Goal: Information Seeking & Learning: Learn about a topic

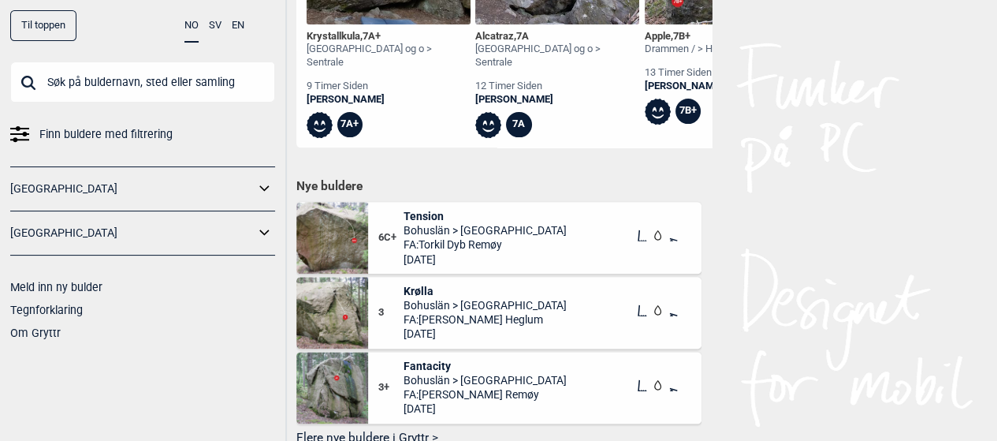
scroll to position [867, 0]
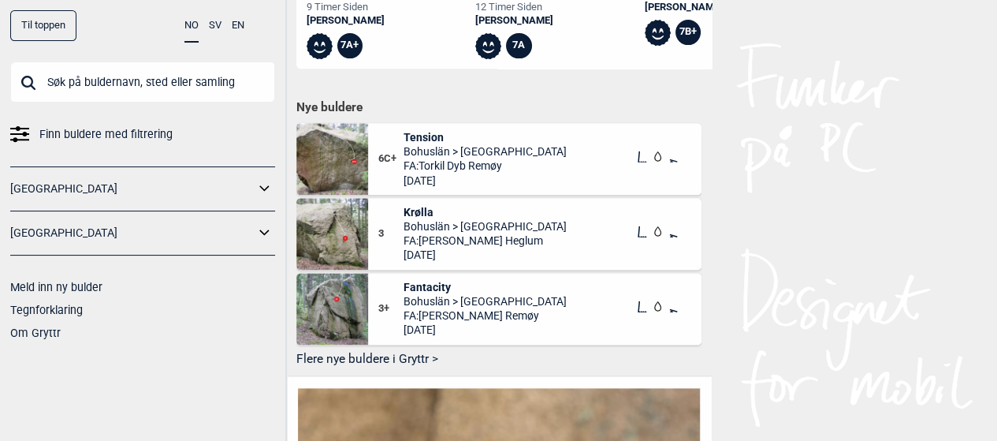
click at [340, 359] on button "Flere nye buldere i Gryttr >" at bounding box center [498, 360] width 405 height 24
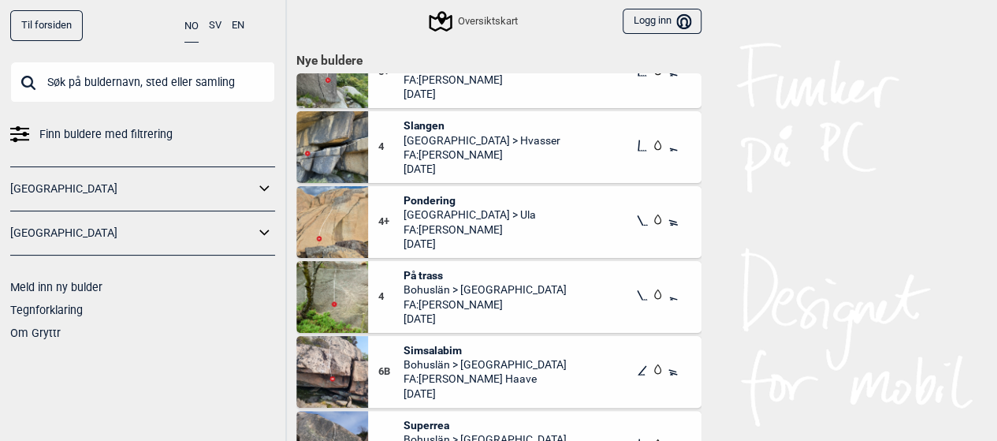
scroll to position [3943, 0]
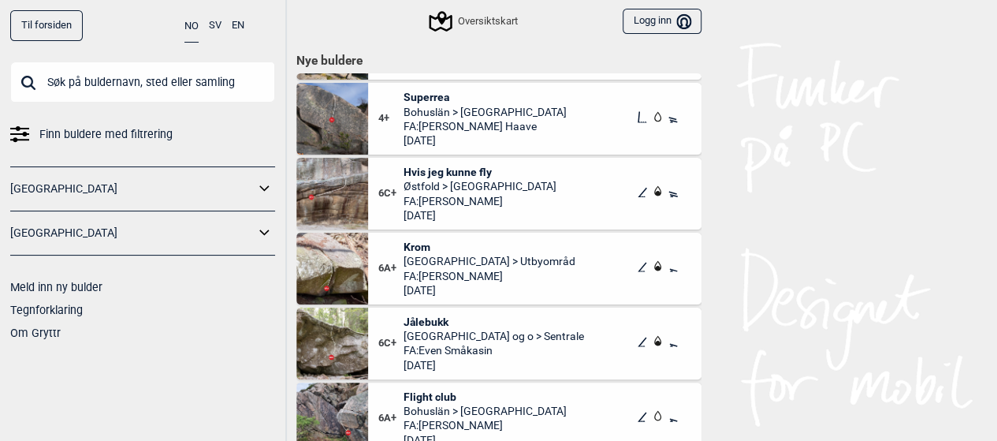
click at [52, 237] on link "[GEOGRAPHIC_DATA]" at bounding box center [132, 233] width 244 height 23
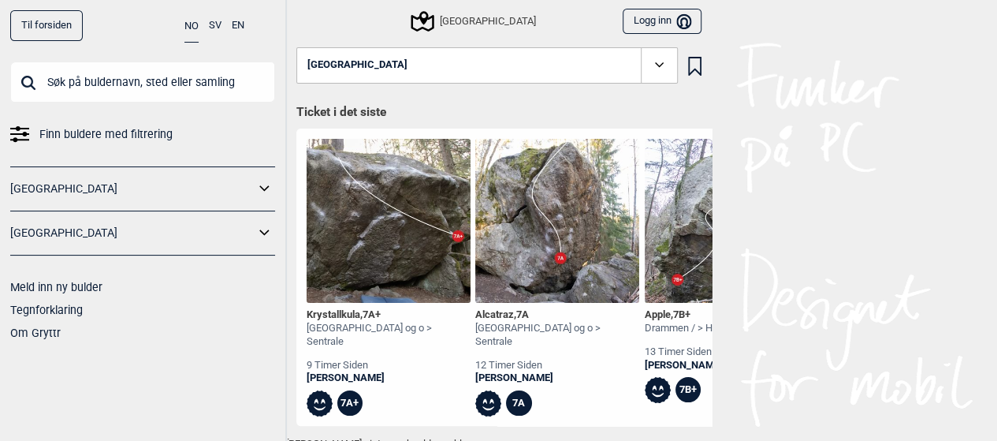
click at [259, 234] on icon at bounding box center [265, 233] width 21 height 23
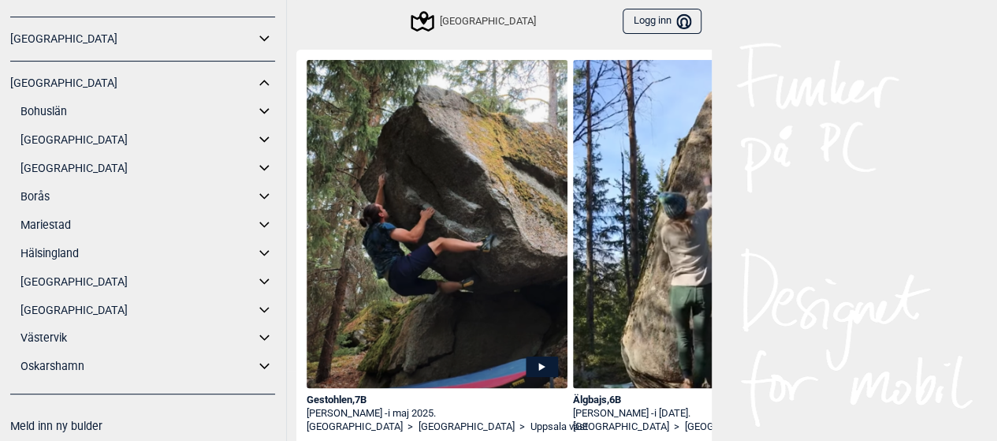
scroll to position [125, 0]
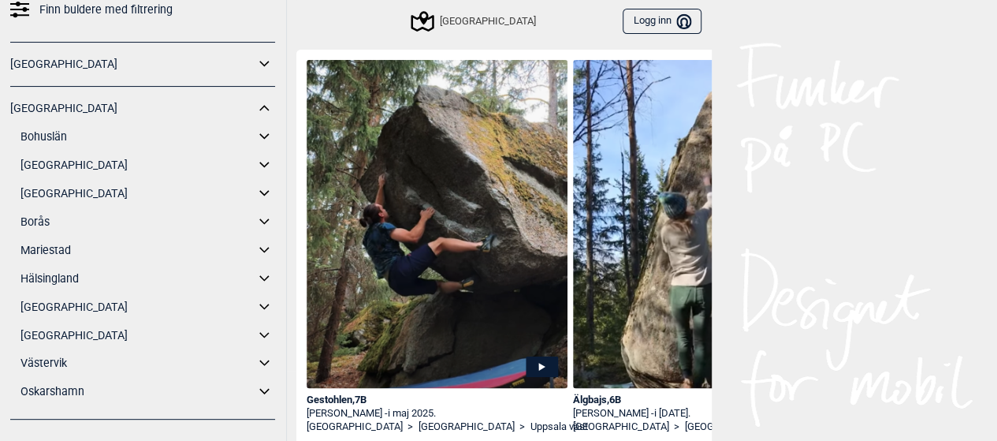
click at [54, 192] on link "[GEOGRAPHIC_DATA]" at bounding box center [138, 193] width 234 height 23
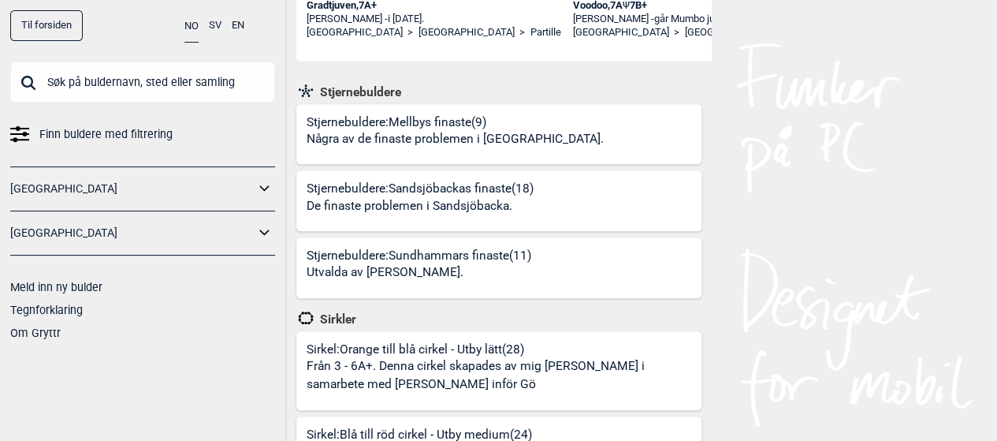
scroll to position [552, 0]
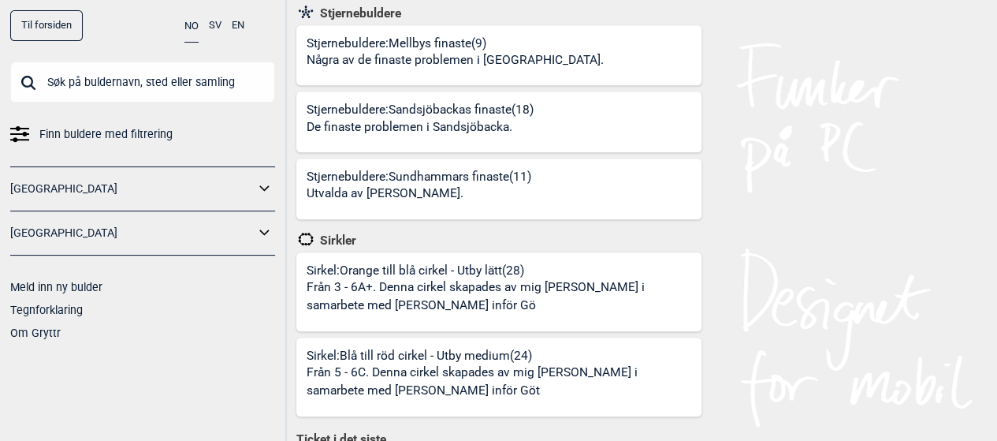
click at [66, 241] on link "[GEOGRAPHIC_DATA]" at bounding box center [132, 233] width 244 height 23
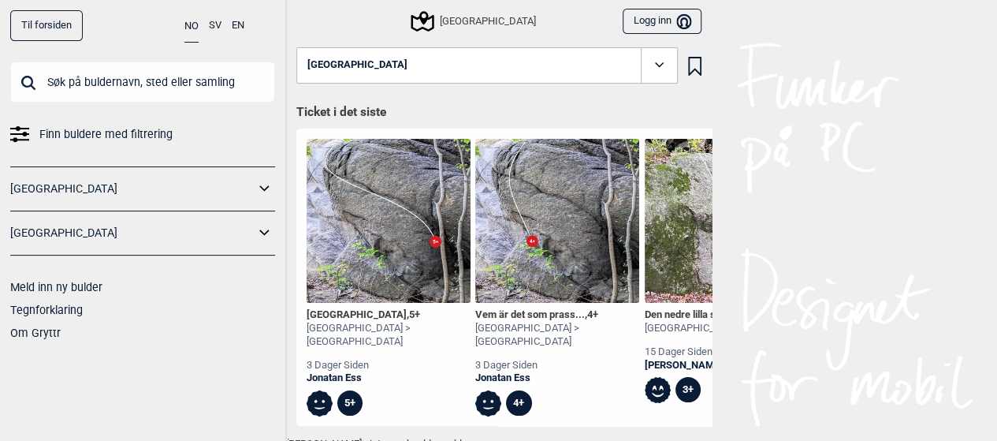
click at [268, 231] on icon at bounding box center [263, 232] width 9 height 6
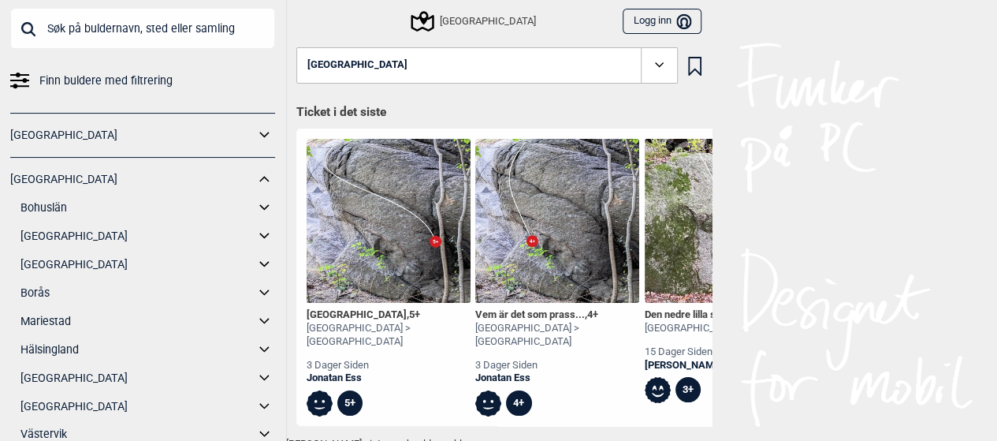
scroll to position [79, 0]
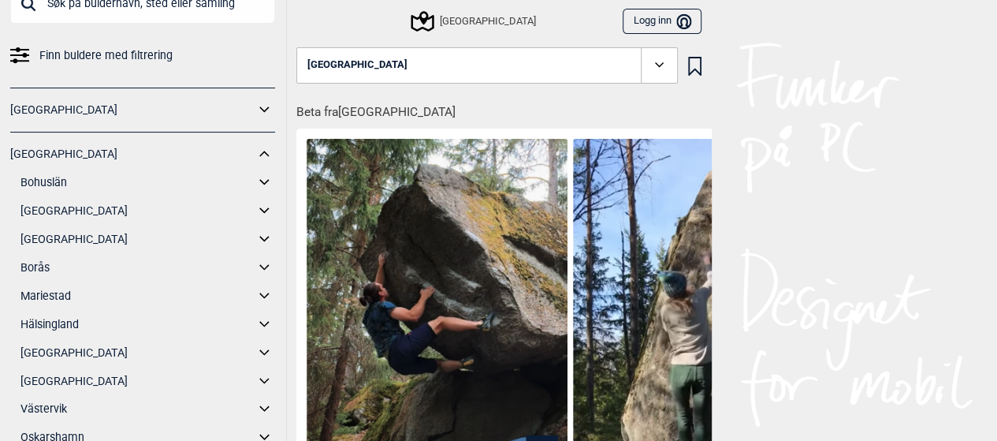
click at [52, 177] on link "Bohuslän" at bounding box center [138, 182] width 234 height 23
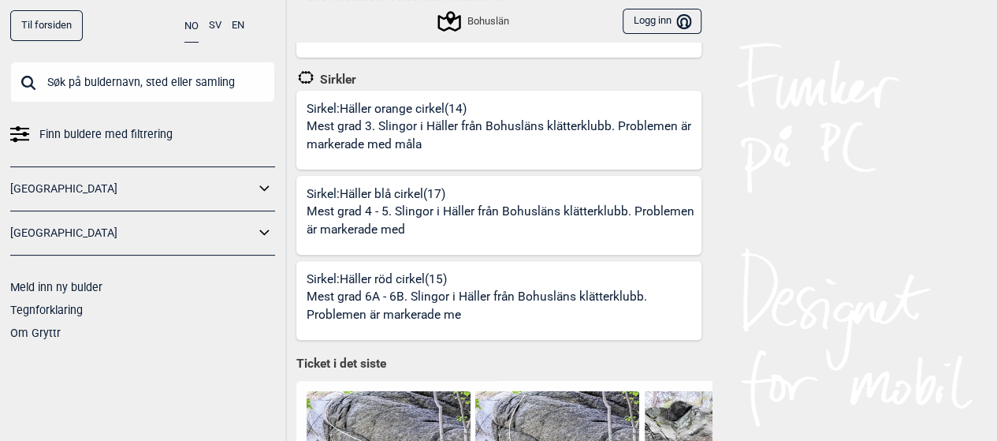
scroll to position [598, 0]
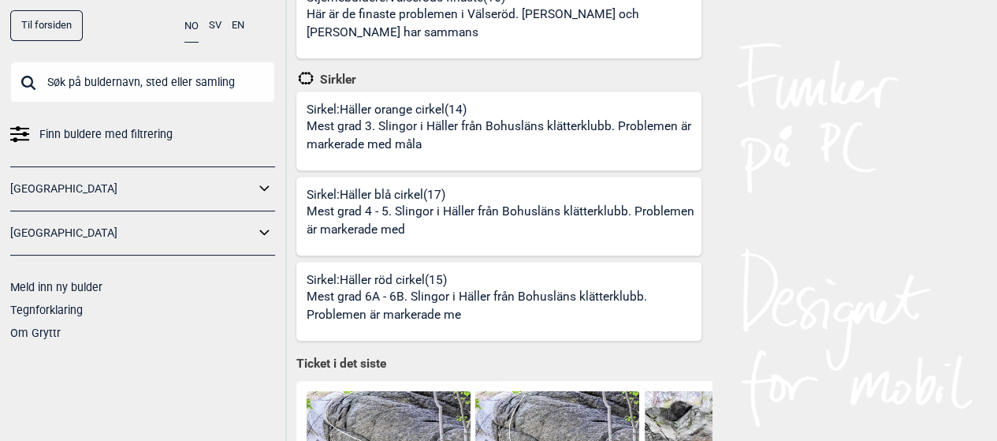
click at [378, 143] on p "Mest grad 3. Slingor i Häller från Bohusläns klätterklubb. Problemen är markera…" at bounding box center [502, 135] width 390 height 37
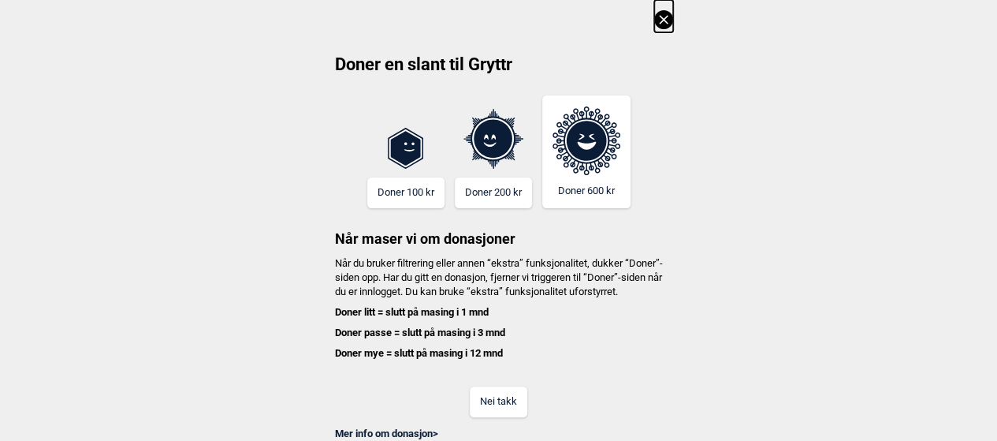
click at [495, 417] on button "Nei takk" at bounding box center [499, 401] width 58 height 31
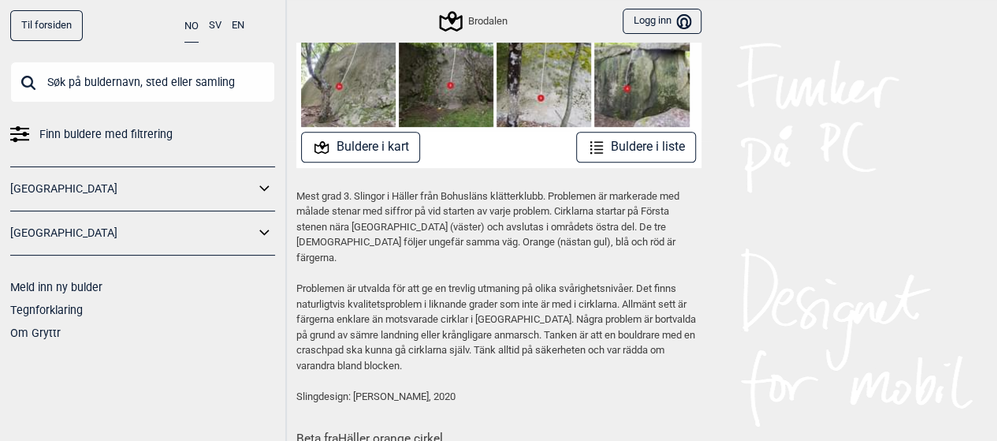
scroll to position [237, 0]
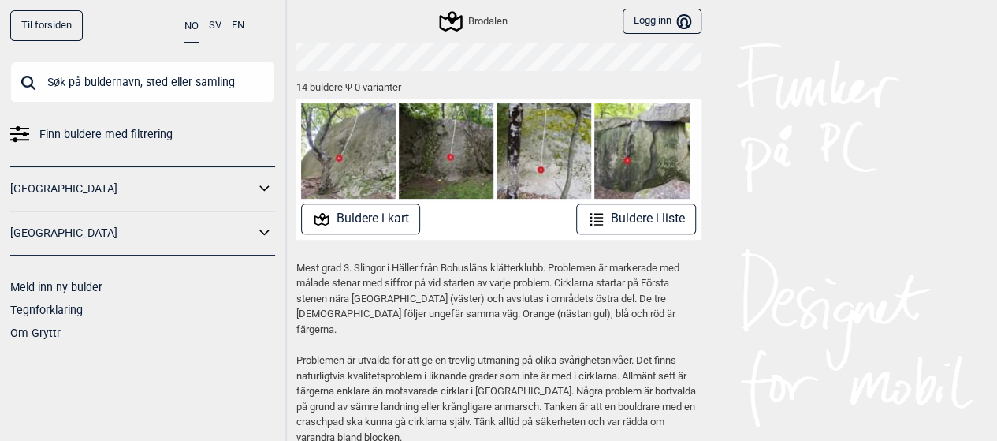
click at [376, 219] on button "Buldere i kart" at bounding box center [360, 218] width 119 height 31
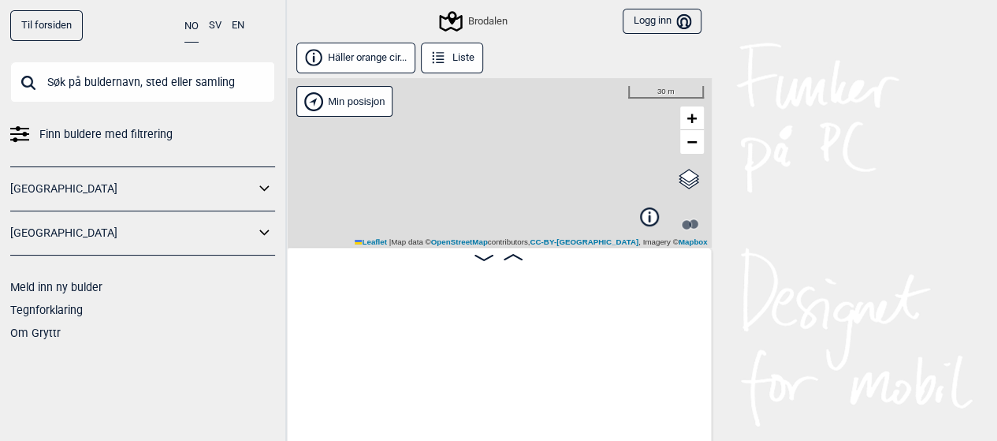
scroll to position [0, 123]
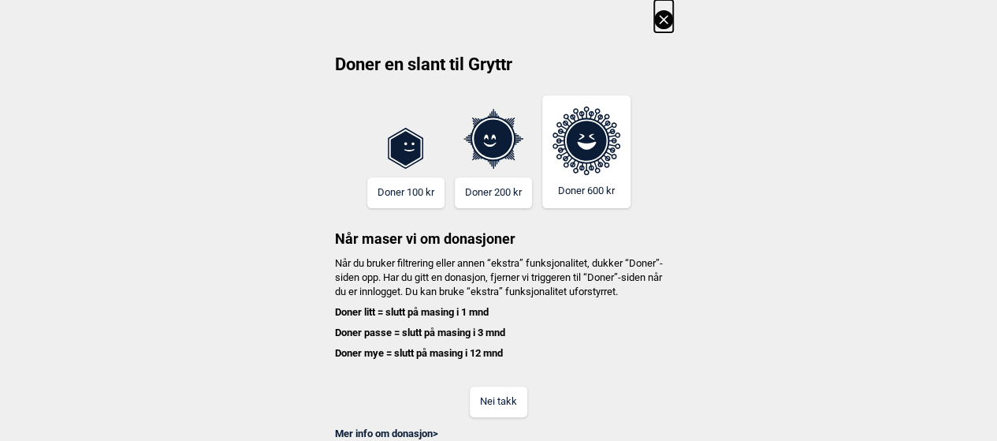
scroll to position [237, 0]
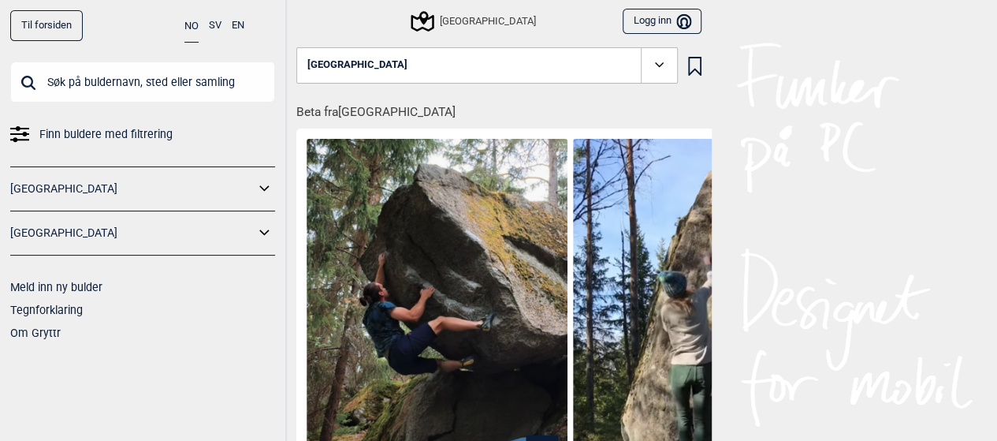
click at [71, 229] on link "[GEOGRAPHIC_DATA]" at bounding box center [132, 233] width 244 height 23
click at [270, 229] on icon at bounding box center [265, 233] width 21 height 23
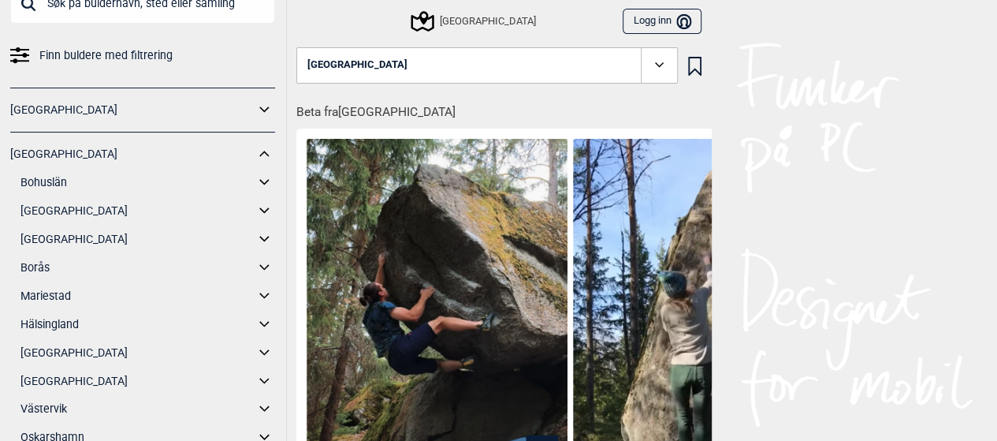
scroll to position [158, 0]
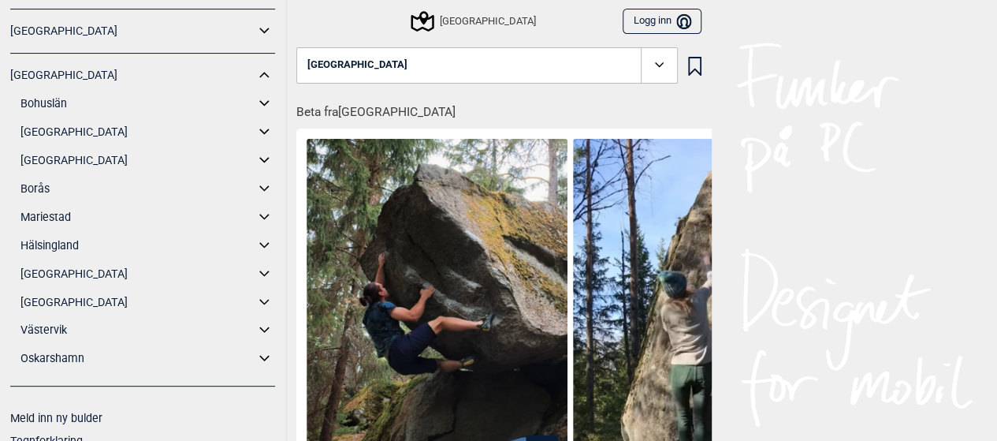
click at [259, 103] on icon at bounding box center [263, 103] width 9 height 6
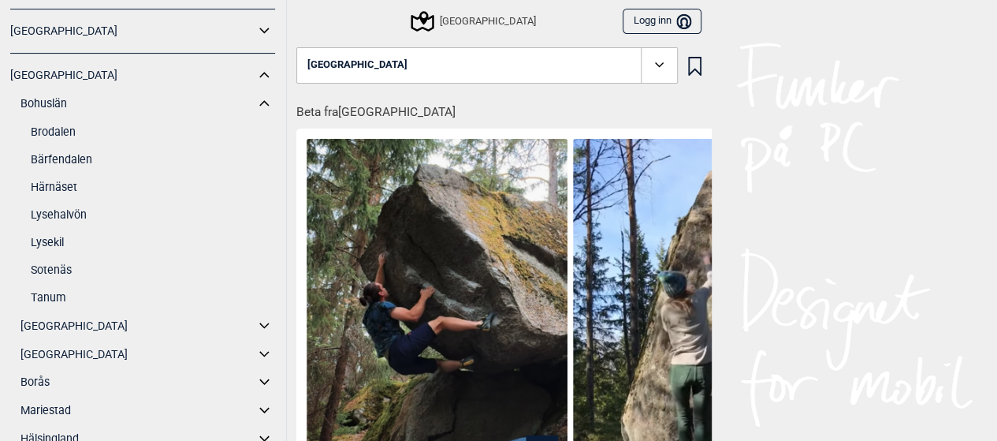
click at [50, 103] on link "Bohuslän" at bounding box center [138, 103] width 234 height 23
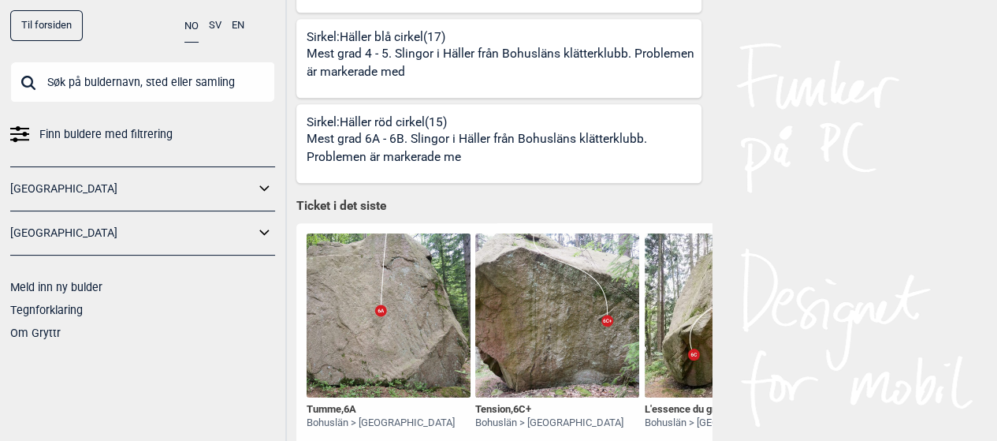
scroll to position [598, 0]
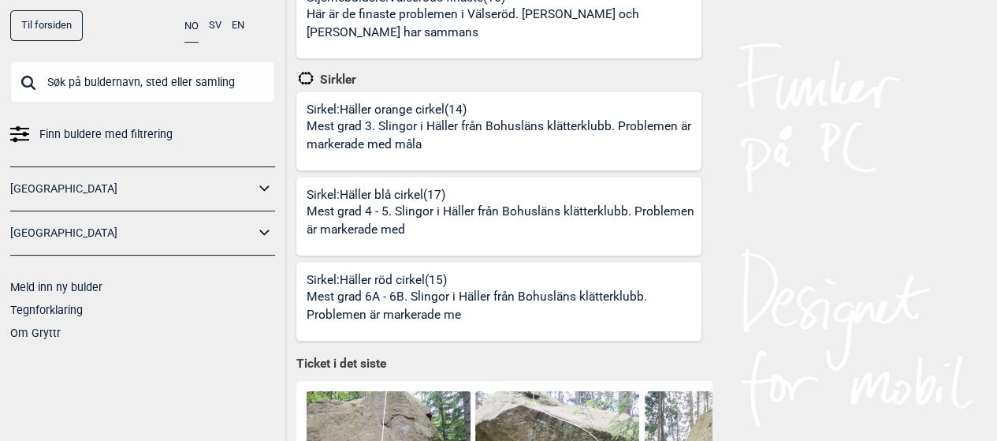
click at [222, 234] on link "[GEOGRAPHIC_DATA]" at bounding box center [132, 233] width 244 height 23
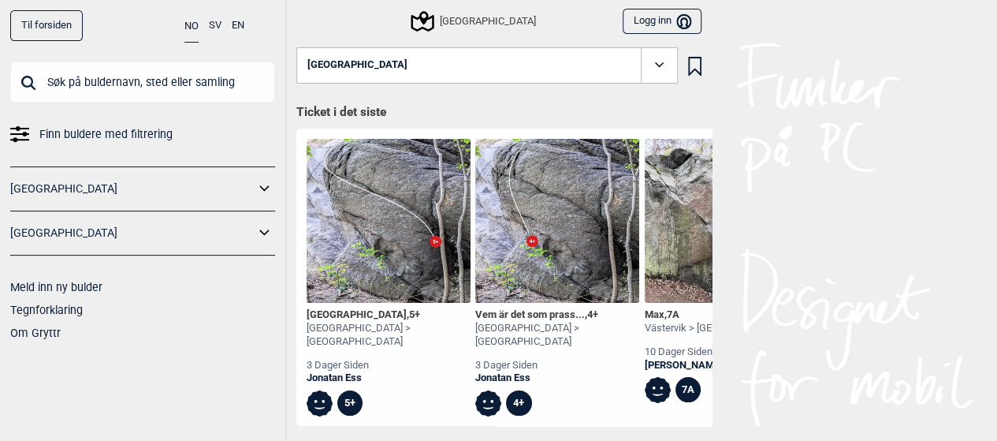
click at [265, 228] on icon at bounding box center [265, 233] width 21 height 23
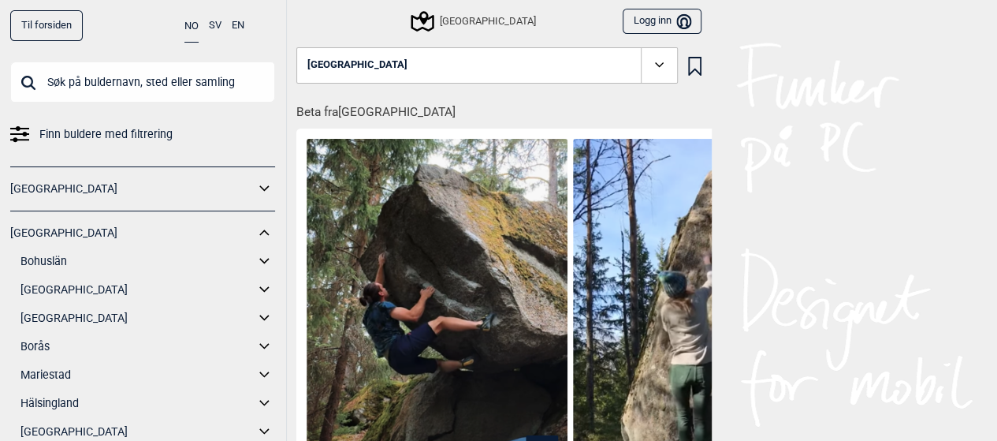
click at [85, 288] on link "[GEOGRAPHIC_DATA]" at bounding box center [138, 289] width 234 height 23
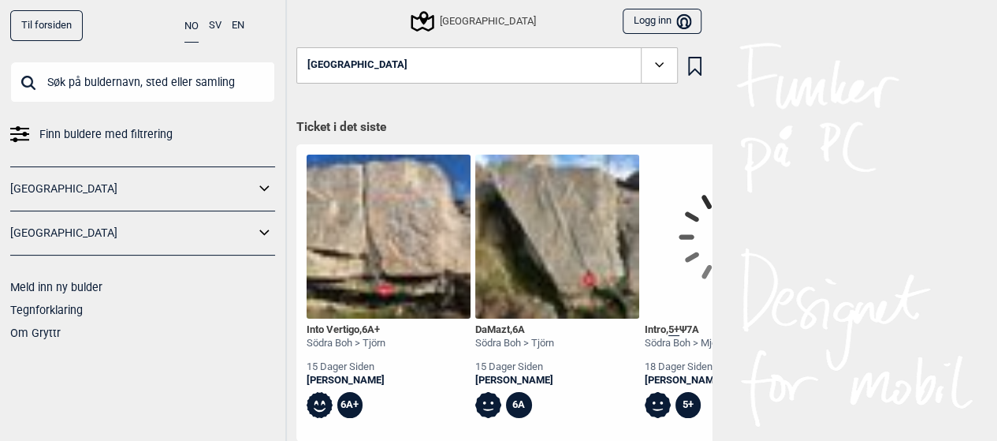
click at [186, 241] on link "[GEOGRAPHIC_DATA]" at bounding box center [132, 233] width 244 height 23
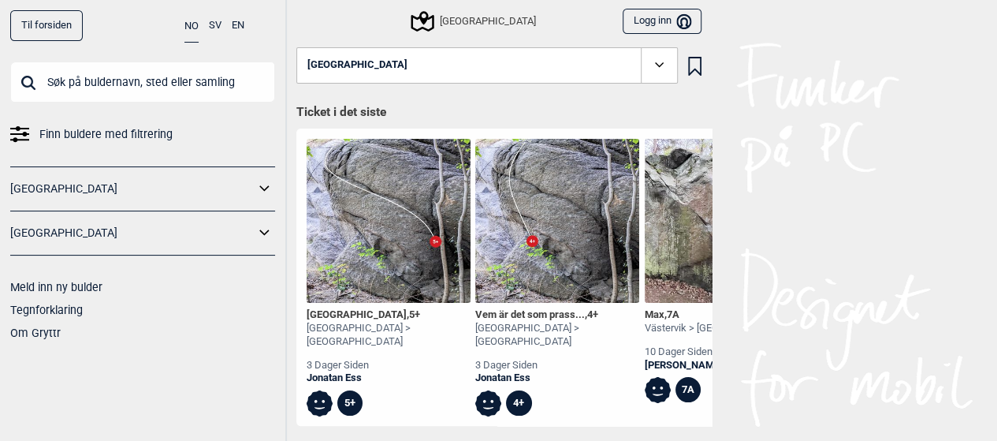
click at [267, 232] on icon at bounding box center [263, 232] width 9 height 6
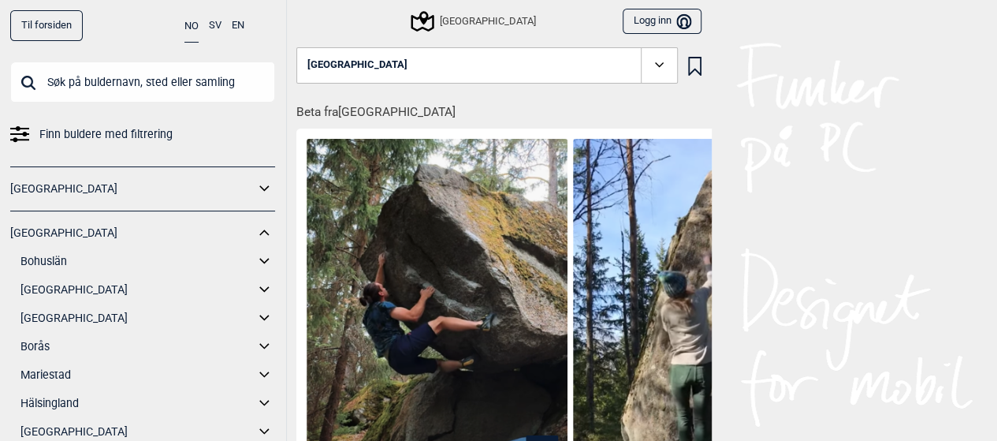
click at [257, 288] on icon at bounding box center [265, 289] width 21 height 23
click at [84, 289] on link "[GEOGRAPHIC_DATA]" at bounding box center [138, 289] width 234 height 23
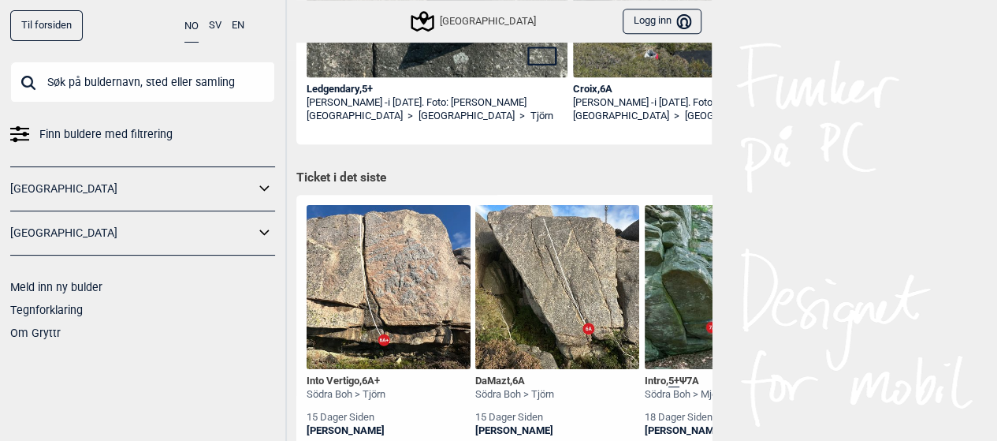
scroll to position [394, 0]
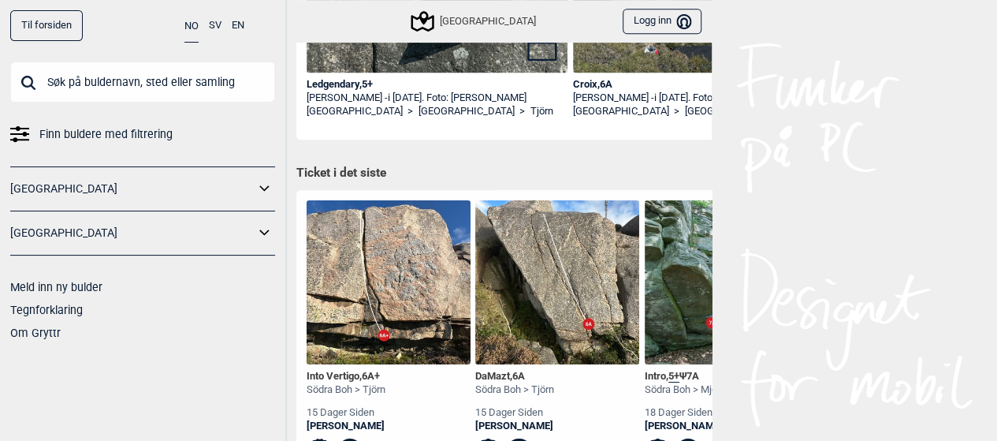
click at [262, 187] on icon at bounding box center [265, 188] width 21 height 23
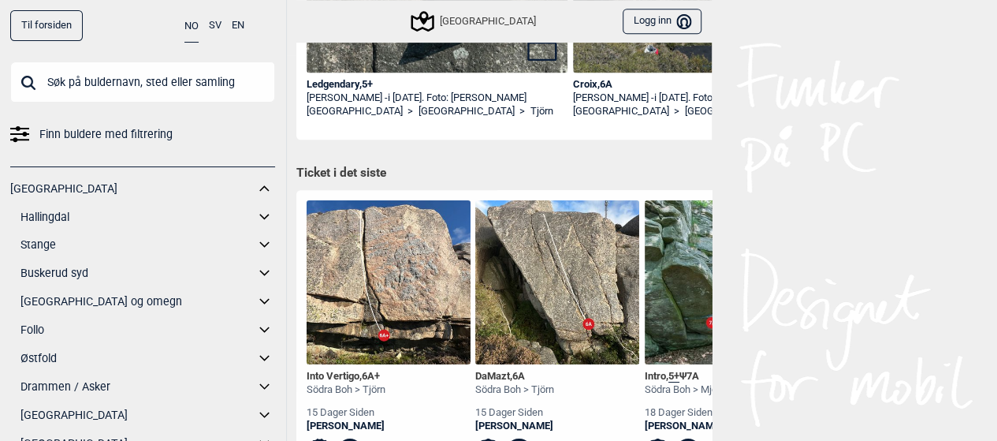
click at [259, 188] on icon at bounding box center [263, 188] width 9 height 6
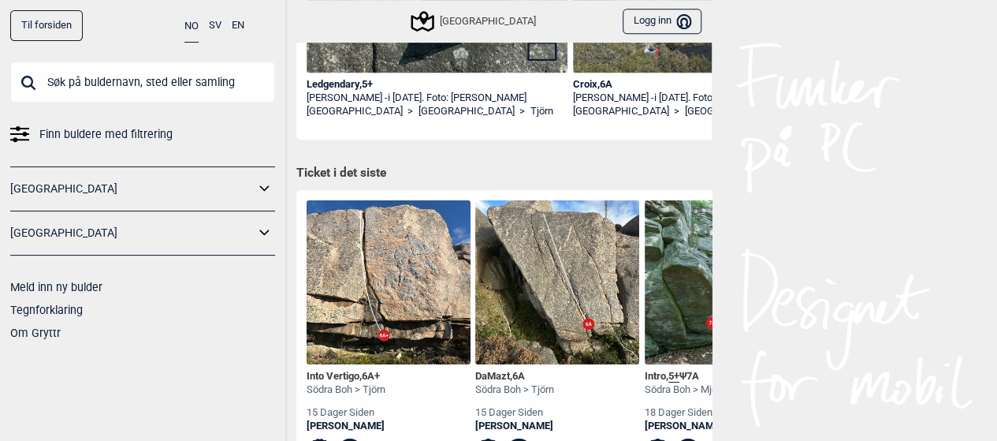
click at [262, 230] on icon at bounding box center [265, 233] width 21 height 23
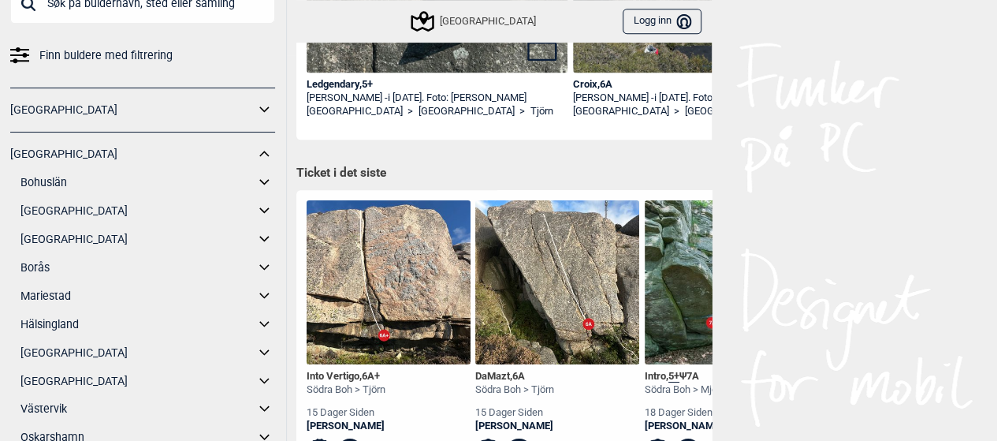
scroll to position [158, 0]
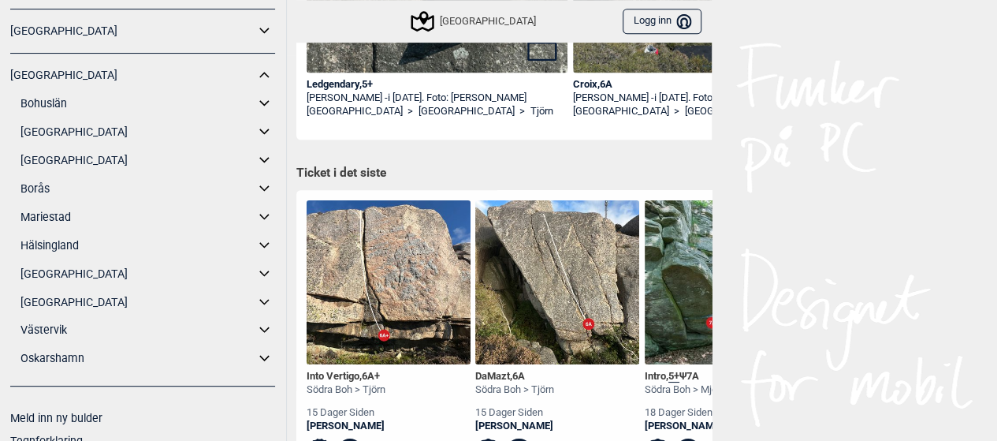
click at [259, 219] on icon at bounding box center [263, 217] width 9 height 6
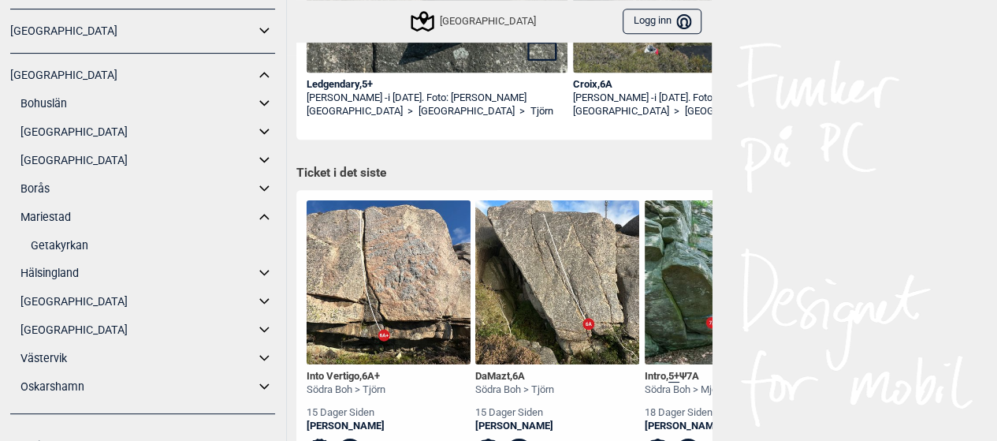
click at [39, 218] on link "Mariestad" at bounding box center [138, 217] width 234 height 23
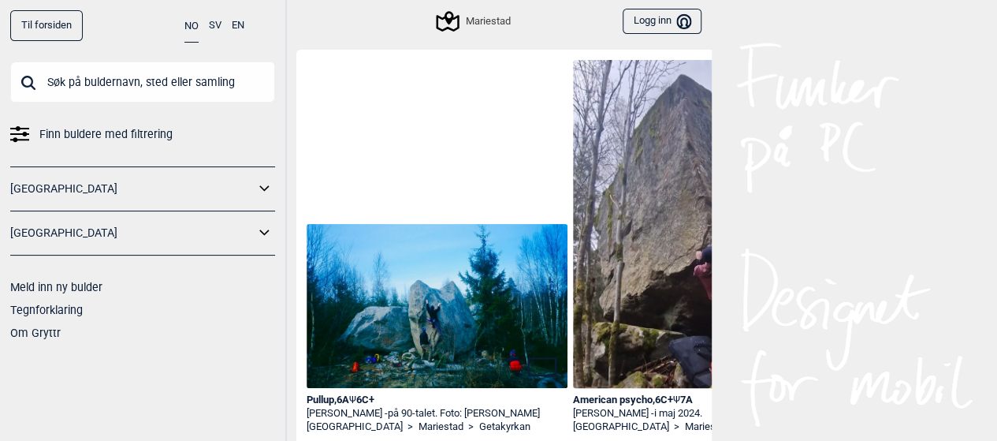
scroll to position [158, 0]
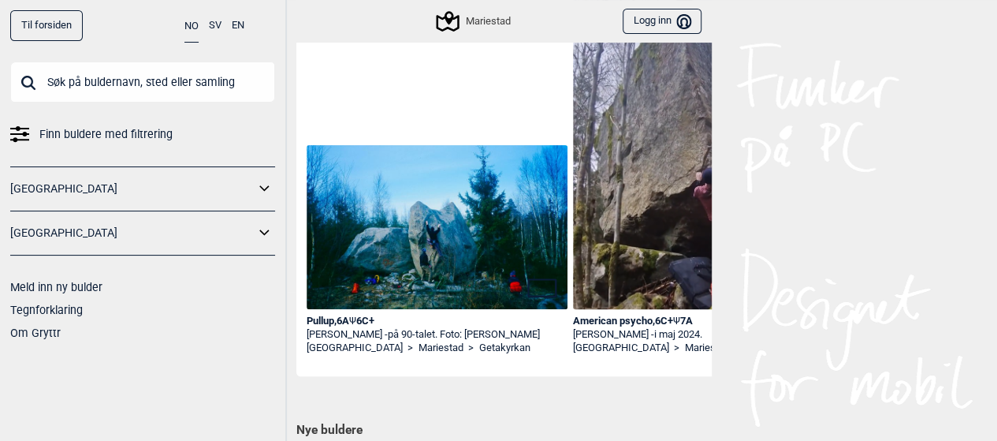
click at [252, 231] on link "[GEOGRAPHIC_DATA]" at bounding box center [132, 233] width 244 height 23
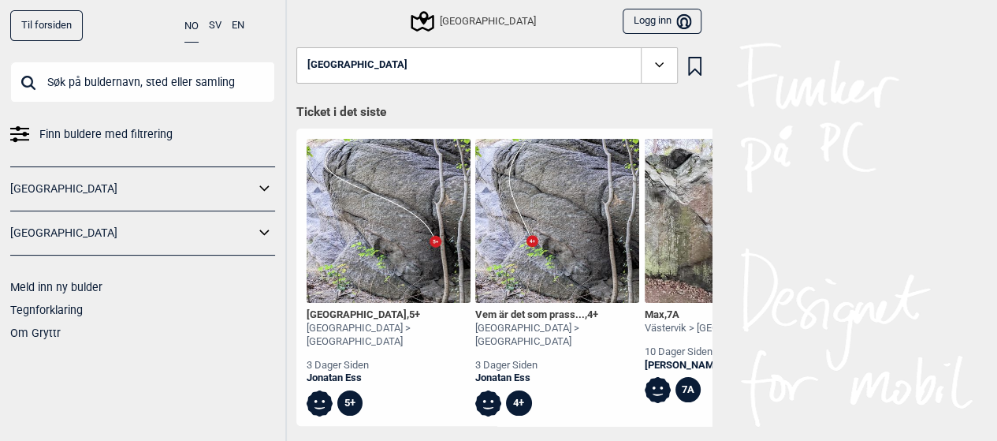
click at [265, 233] on icon at bounding box center [265, 233] width 21 height 23
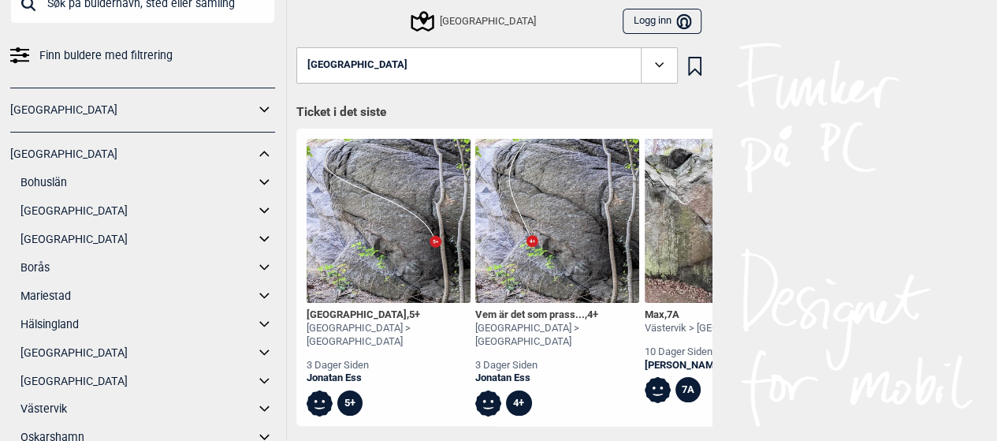
scroll to position [158, 0]
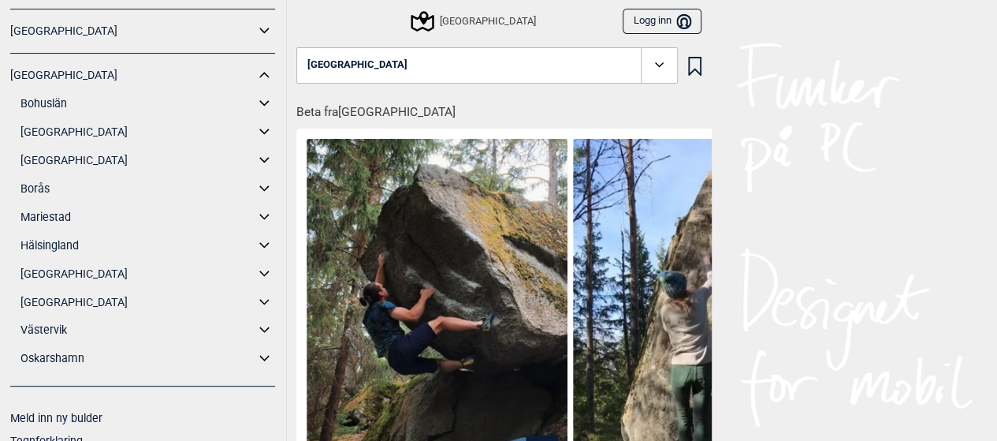
click at [49, 241] on link "Hälsingland" at bounding box center [138, 245] width 234 height 23
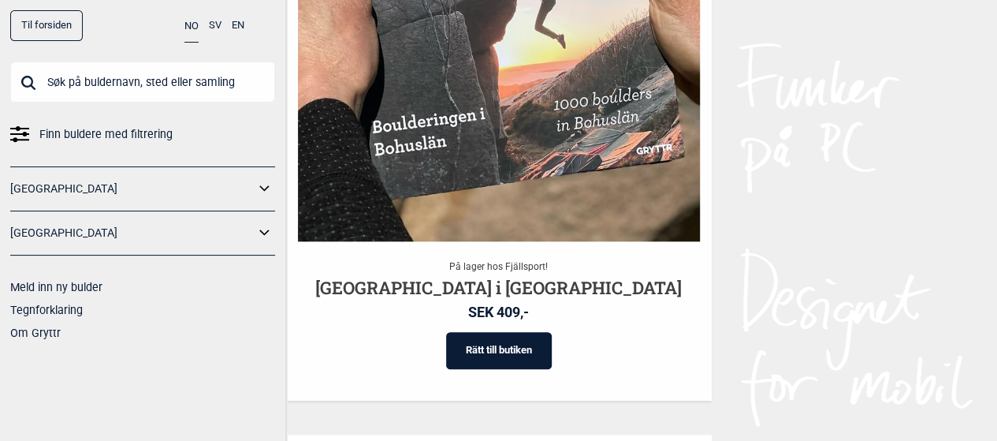
scroll to position [662, 0]
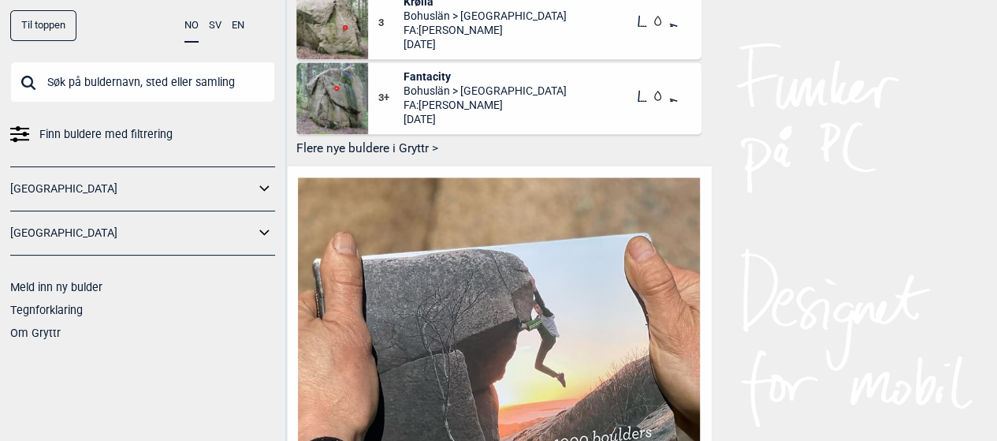
scroll to position [1104, 0]
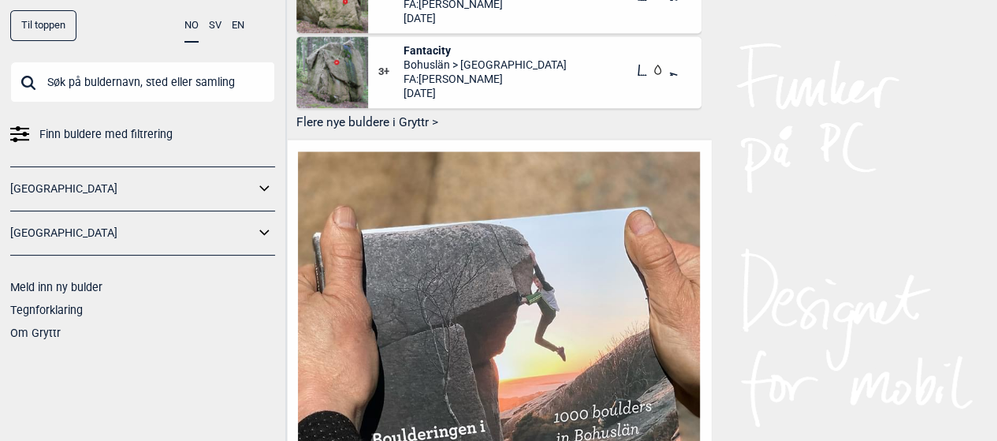
click at [407, 125] on button "Flere nye buldere i Gryttr >" at bounding box center [498, 123] width 405 height 24
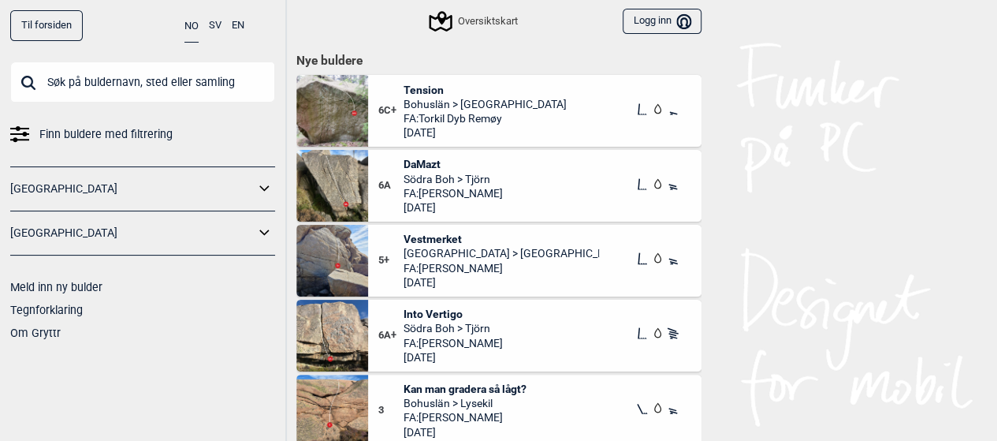
scroll to position [237, 0]
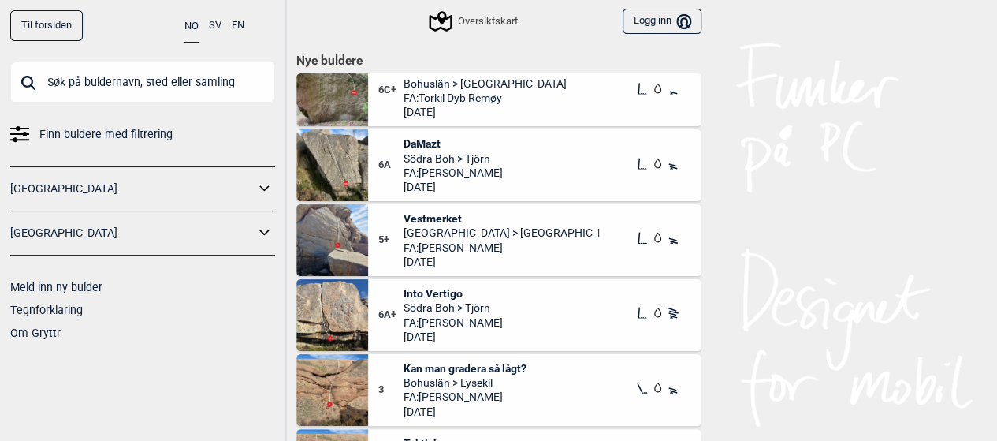
click at [428, 218] on span "Vestmerket" at bounding box center [502, 218] width 196 height 14
